Goal: Information Seeking & Learning: Find specific fact

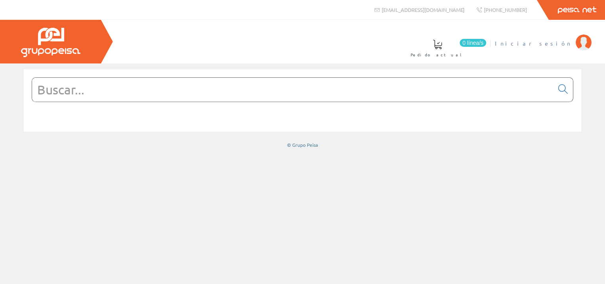
click at [554, 42] on span "Iniciar sesión" at bounding box center [533, 43] width 77 height 8
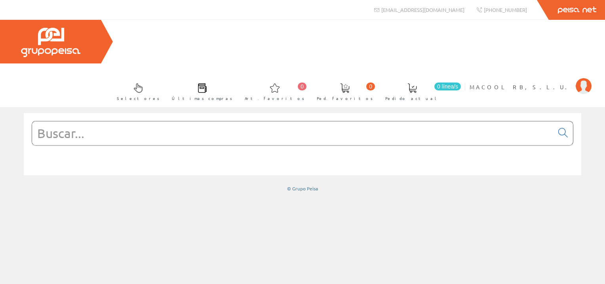
click at [212, 121] on input "text" at bounding box center [293, 133] width 522 height 24
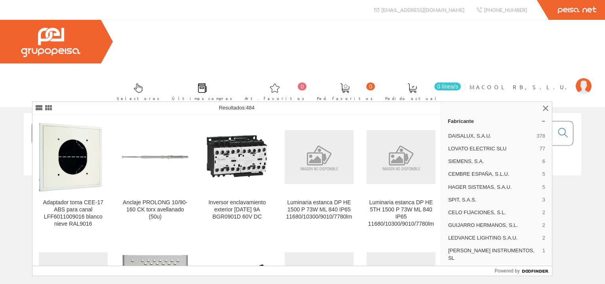
type input "nc6-0901"
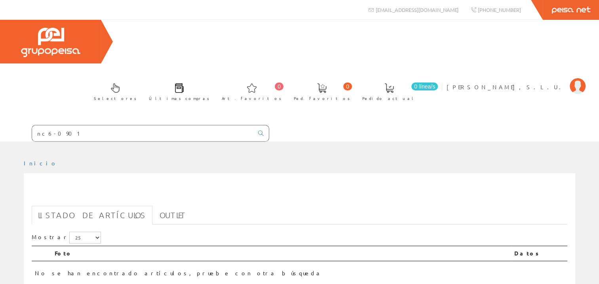
drag, startPoint x: 14, startPoint y: 87, endPoint x: -2, endPoint y: 87, distance: 15.8
click at [0, 87] on html "nc6-0901 info@peisa.com 0 0" at bounding box center [299, 142] width 599 height 284
paste input "MINICONTACTOR K 3P 9A 220V 50/60HZ TEE"
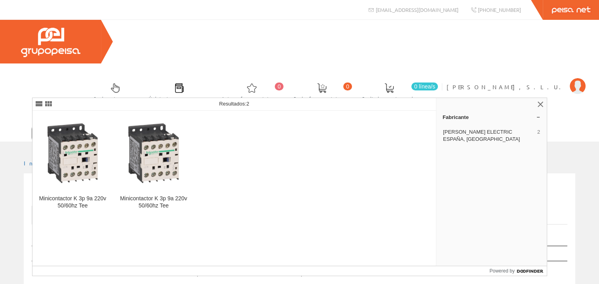
click at [166, 125] on input "MINICONTACTOR K 3P 9A 220V 50/60HZ TEE" at bounding box center [142, 133] width 221 height 16
drag, startPoint x: 166, startPoint y: 86, endPoint x: 159, endPoint y: 87, distance: 6.4
click at [159, 125] on input "MINICONTACTOR K 3P 9A 220V 50/60HZ TEE" at bounding box center [142, 133] width 221 height 16
drag, startPoint x: 163, startPoint y: 91, endPoint x: 78, endPoint y: 84, distance: 85.1
click at [86, 125] on input "MINICONTACTOR K 3P 9A 220V 50/60HZ TEE" at bounding box center [142, 133] width 221 height 16
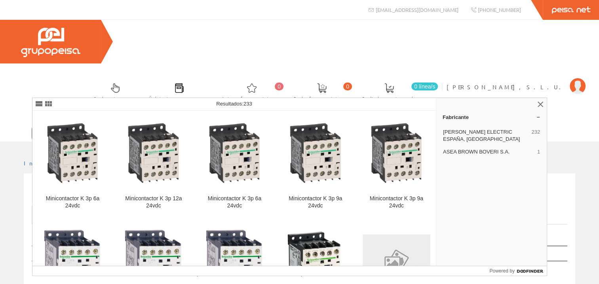
type input "MINICONTACTOR K"
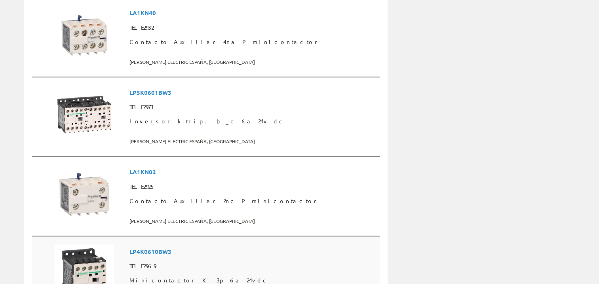
scroll to position [673, 0]
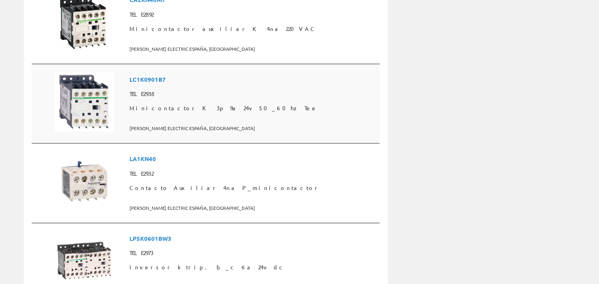
click at [90, 76] on img at bounding box center [84, 101] width 59 height 59
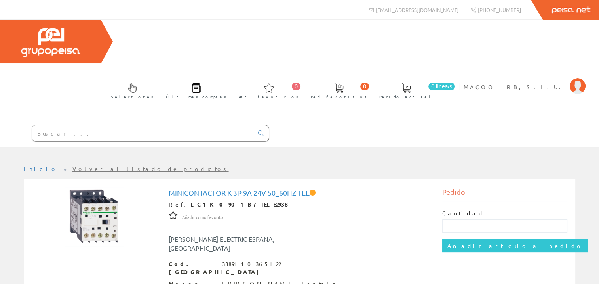
click at [93, 187] on img at bounding box center [94, 216] width 59 height 59
click at [158, 125] on input "text" at bounding box center [142, 133] width 221 height 16
paste input "NC6 AC Contactor, 6~9A"
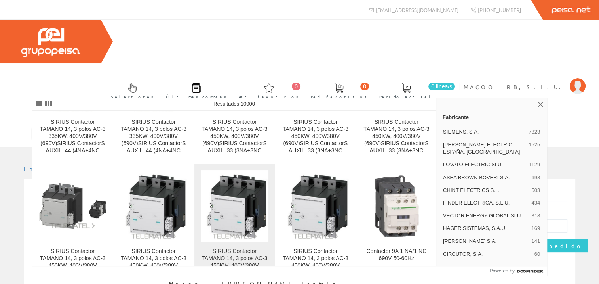
scroll to position [515, 0]
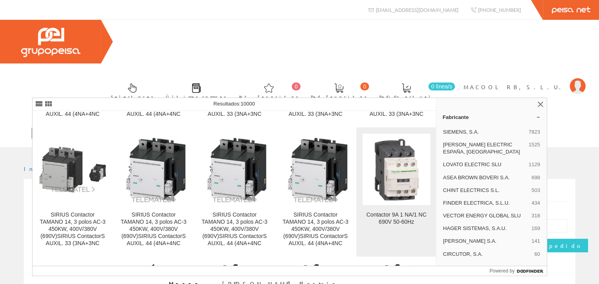
type input "NC6 AC Contactor, 6~9A"
click at [397, 172] on img at bounding box center [397, 169] width 68 height 68
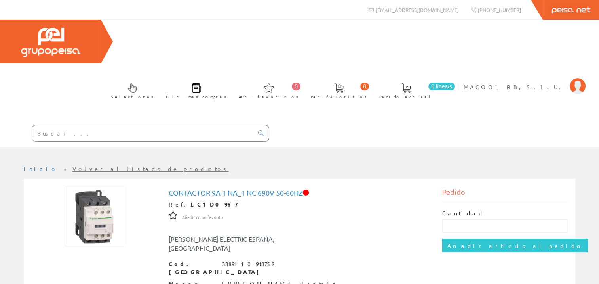
click at [90, 187] on img at bounding box center [94, 216] width 59 height 59
click at [97, 187] on img at bounding box center [94, 216] width 59 height 59
click at [95, 187] on img at bounding box center [94, 216] width 59 height 59
click at [94, 187] on img at bounding box center [94, 216] width 59 height 59
click at [105, 187] on img at bounding box center [94, 216] width 59 height 59
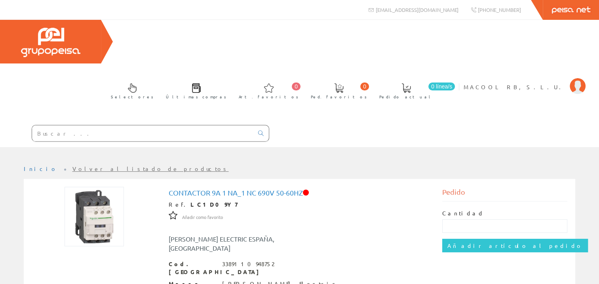
click at [105, 187] on img at bounding box center [94, 216] width 59 height 59
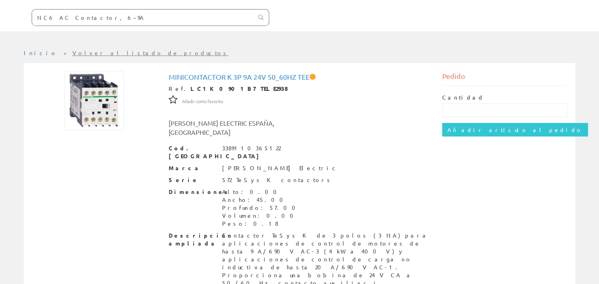
scroll to position [36, 0]
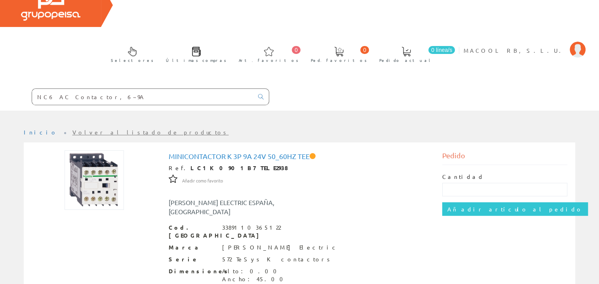
drag, startPoint x: 166, startPoint y: 53, endPoint x: 158, endPoint y: 54, distance: 7.1
click at [158, 89] on input "NC6 AC Contactor, 6~9A" at bounding box center [142, 97] width 221 height 16
drag, startPoint x: 150, startPoint y: 54, endPoint x: -2, endPoint y: 60, distance: 151.8
click at [0, 60] on html "NC6 AC Contactor, 6~9A 0 0" at bounding box center [299, 106] width 599 height 284
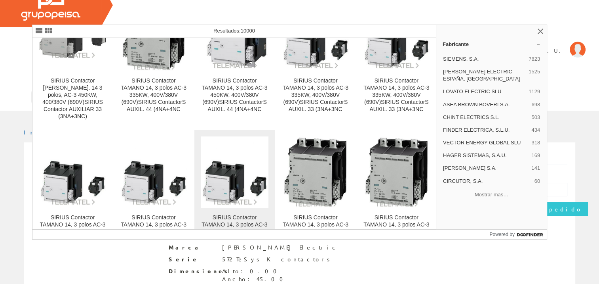
scroll to position [277, 0]
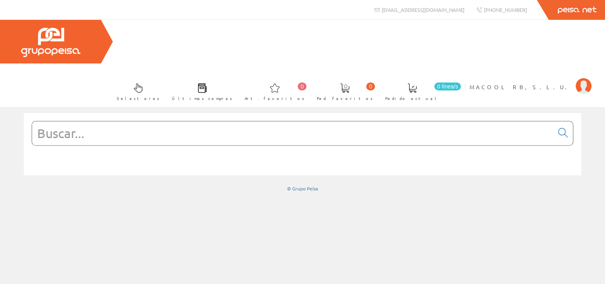
click at [103, 121] on input "text" at bounding box center [293, 133] width 522 height 24
paste input "NC6 AC Contactor, 6~9A"
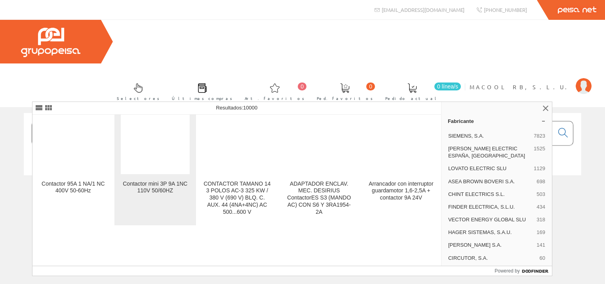
scroll to position [2970, 0]
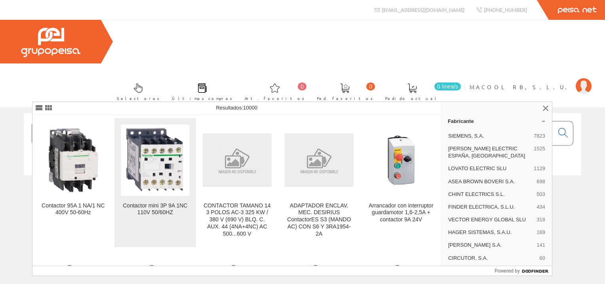
type input "NC6 AC Contactor, 6~9A"
click at [147, 149] on img at bounding box center [155, 159] width 69 height 69
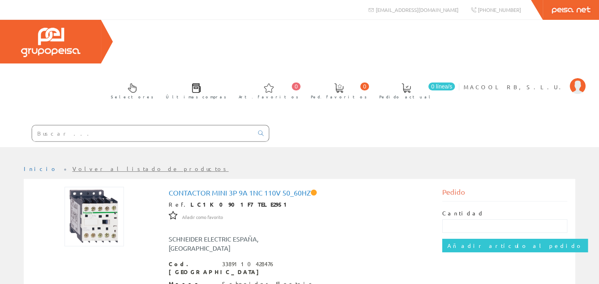
click at [107, 187] on img at bounding box center [94, 216] width 59 height 59
click at [108, 187] on img at bounding box center [94, 216] width 59 height 59
